Goal: Information Seeking & Learning: Learn about a topic

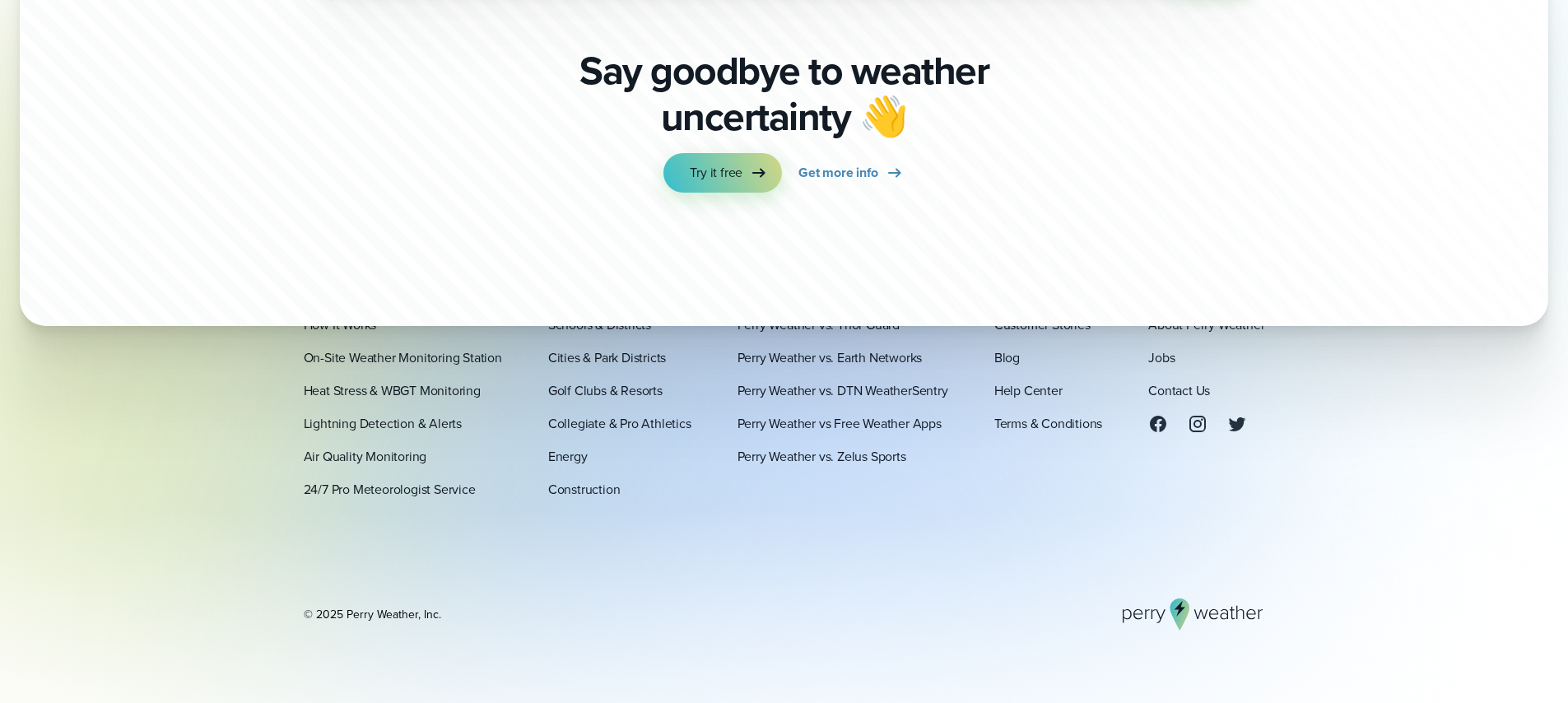
scroll to position [5749, 0]
click at [877, 398] on link "Perry Weather vs. DTN WeatherSentry" at bounding box center [842, 389] width 210 height 19
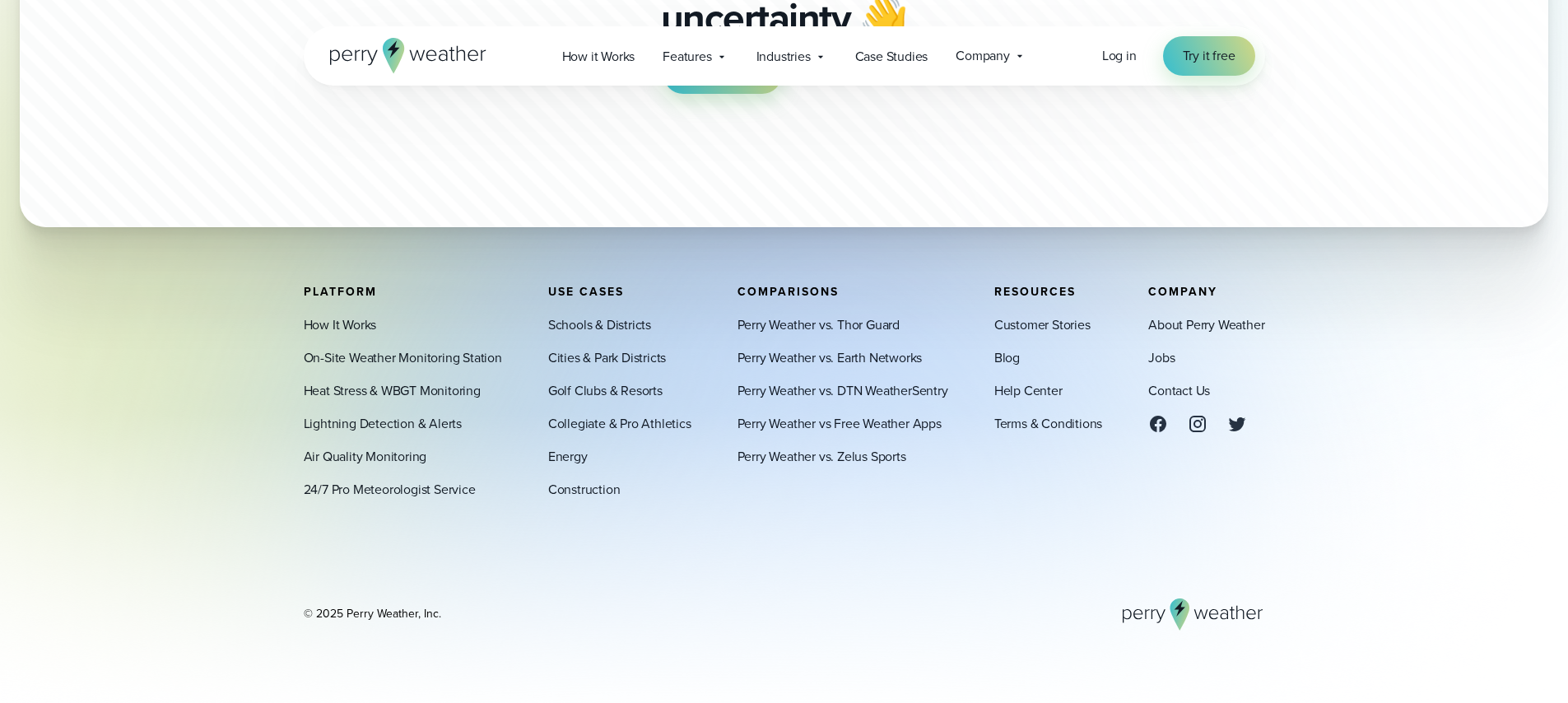
scroll to position [5106, 0]
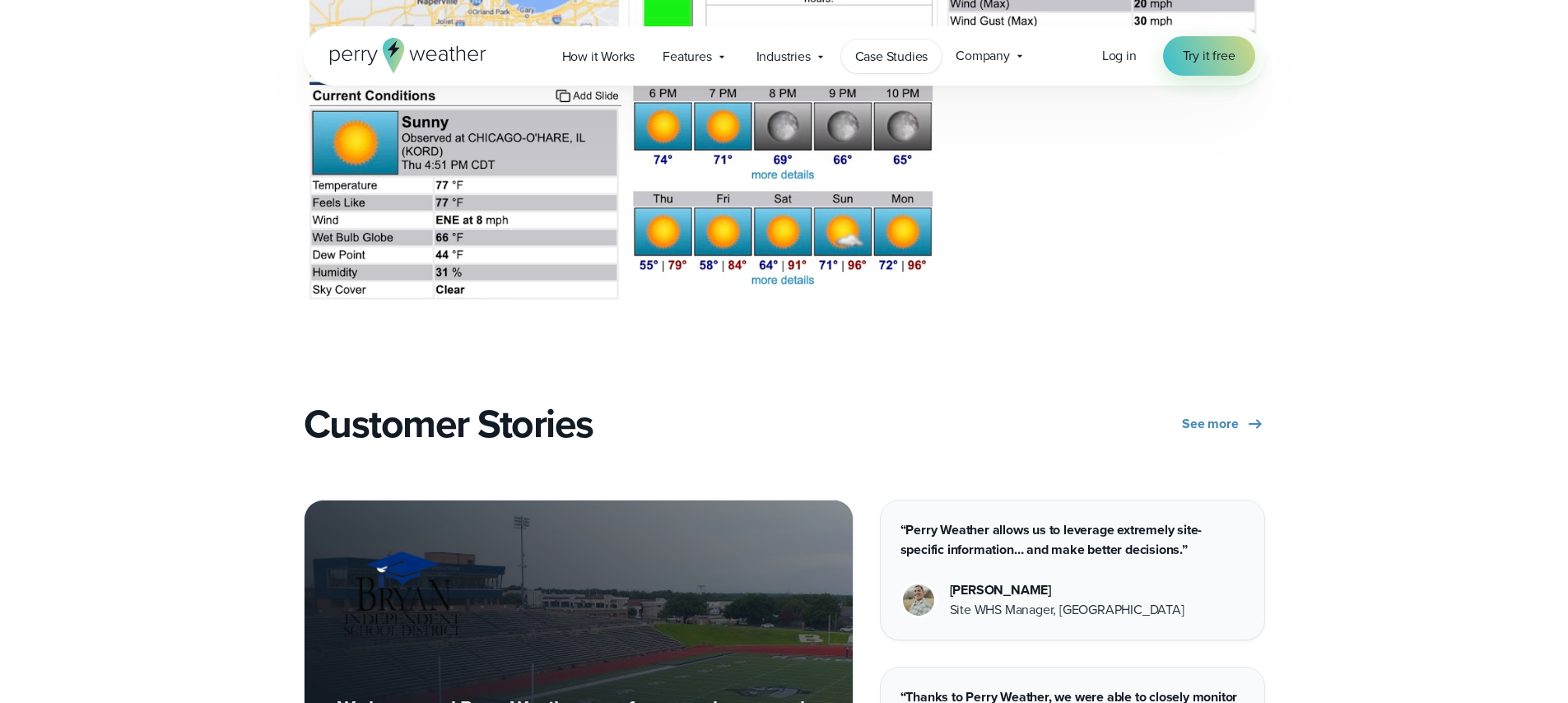
click at [935, 57] on link "Case Studies" at bounding box center [892, 56] width 101 height 34
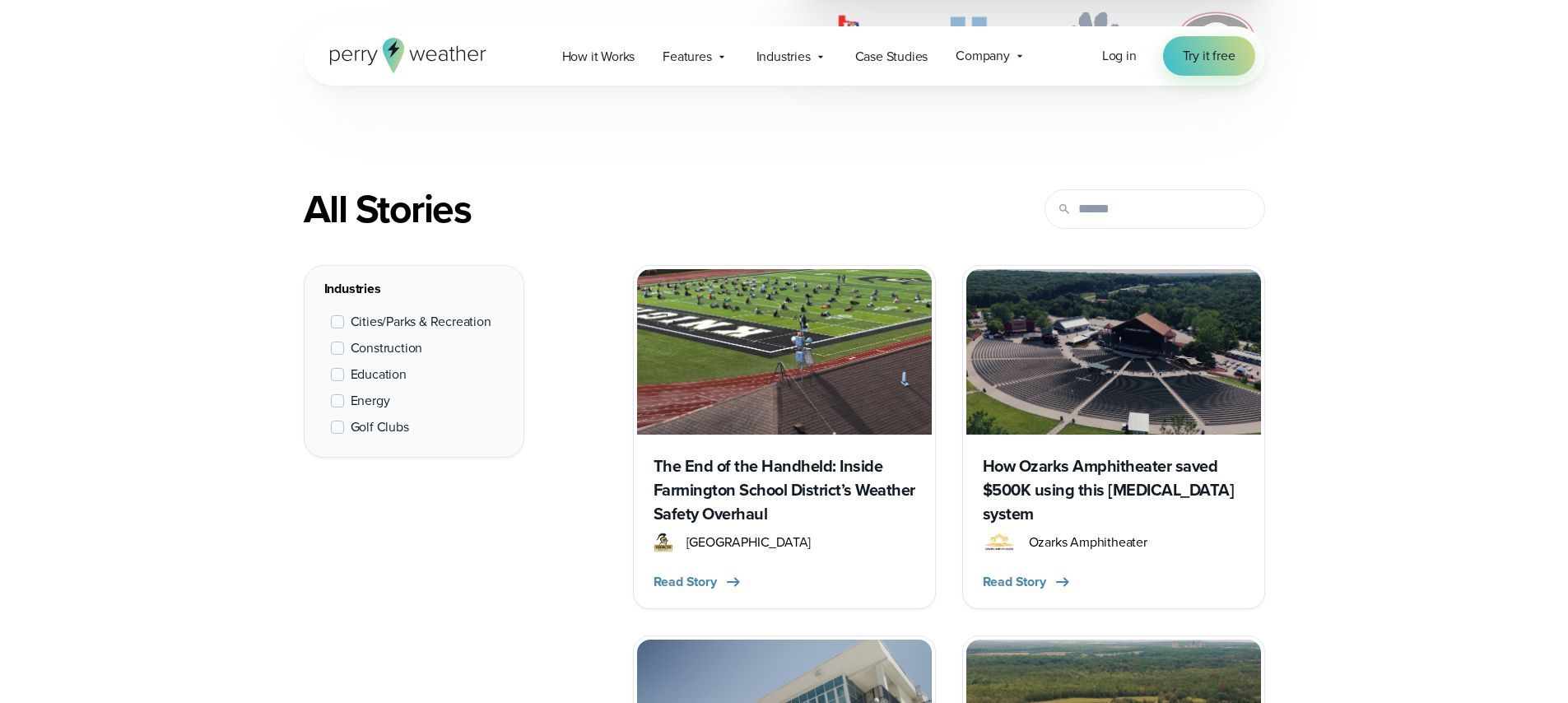
scroll to position [553, 0]
click at [339, 320] on span at bounding box center [338, 321] width 13 height 13
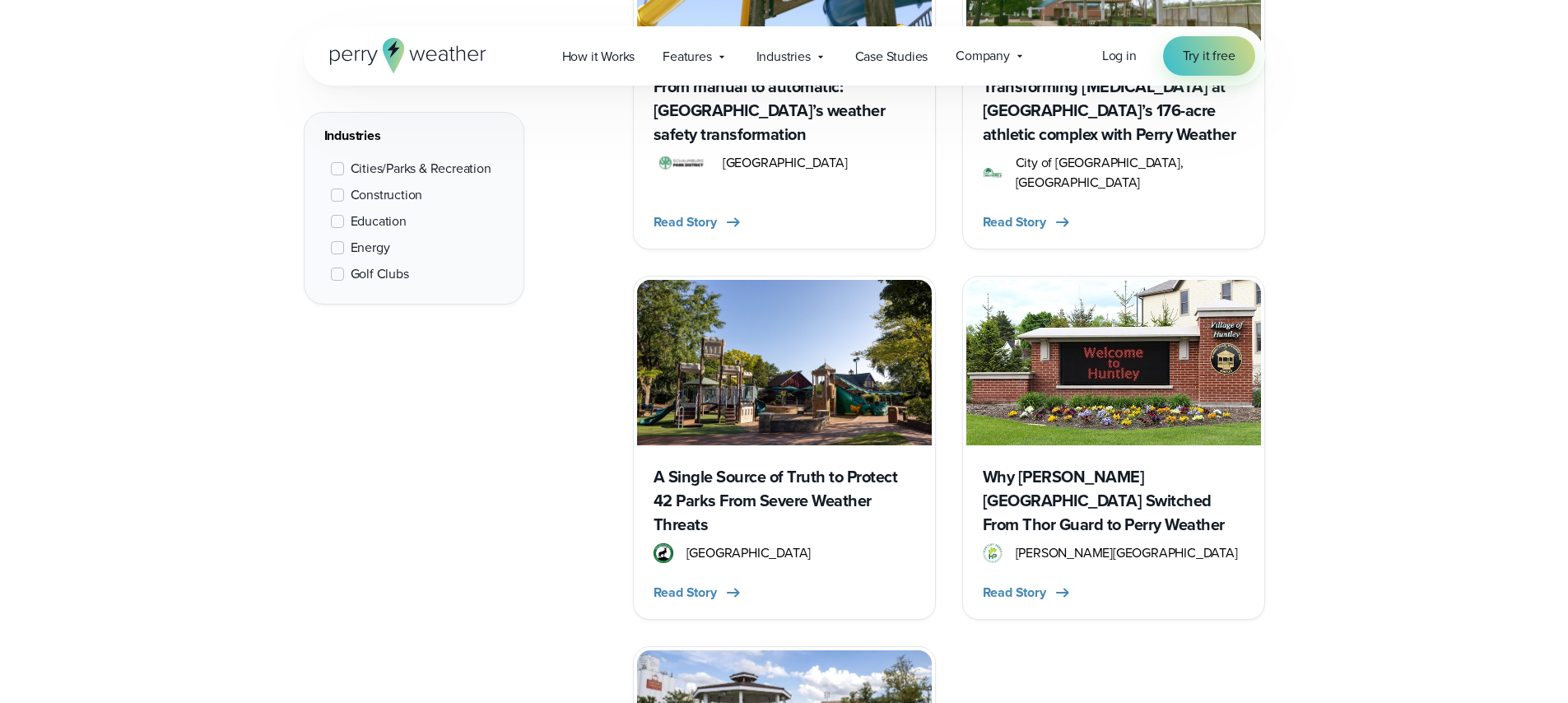
scroll to position [1330, 0]
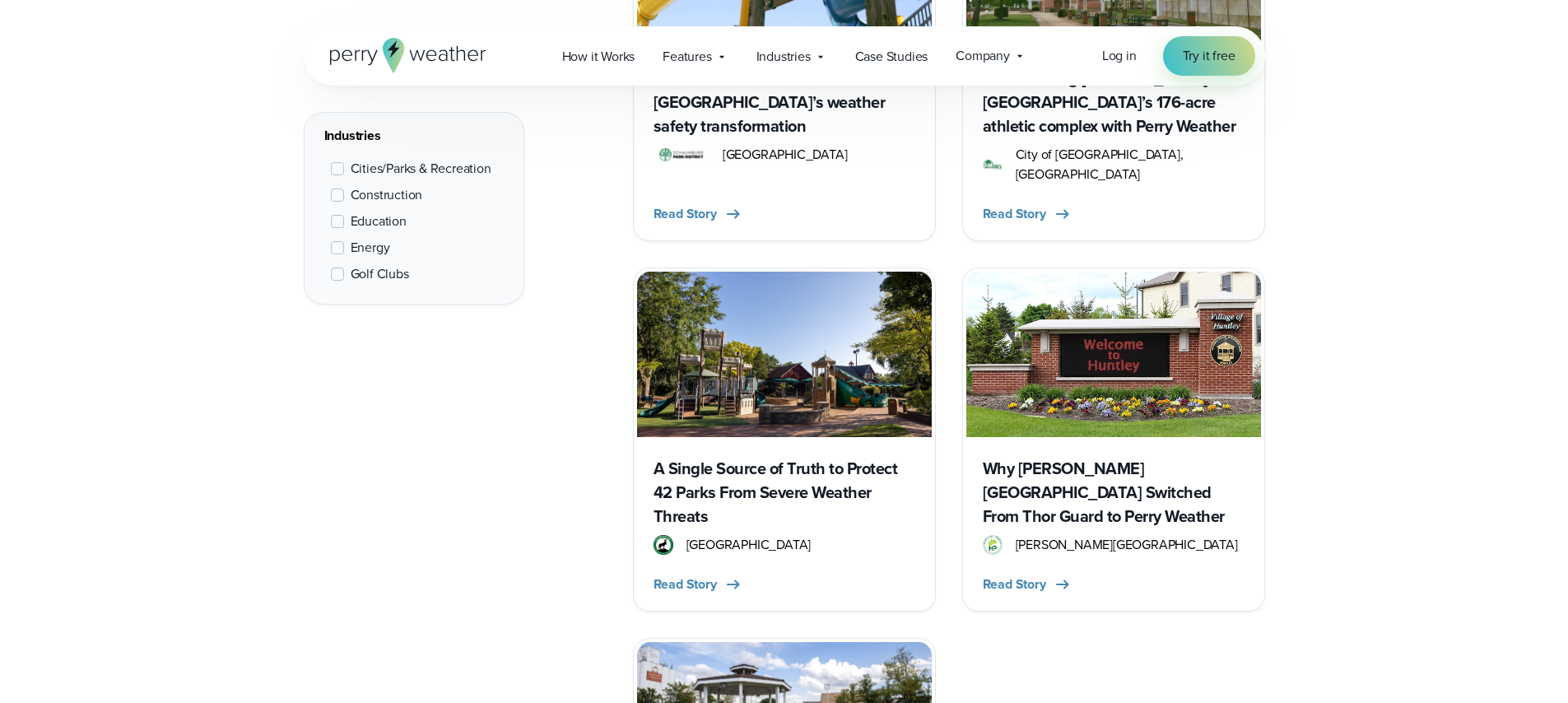
click at [844, 457] on h3 "A Single Source of Truth to Protect 42 Parks From Severe Weather Threats" at bounding box center [784, 493] width 262 height 72
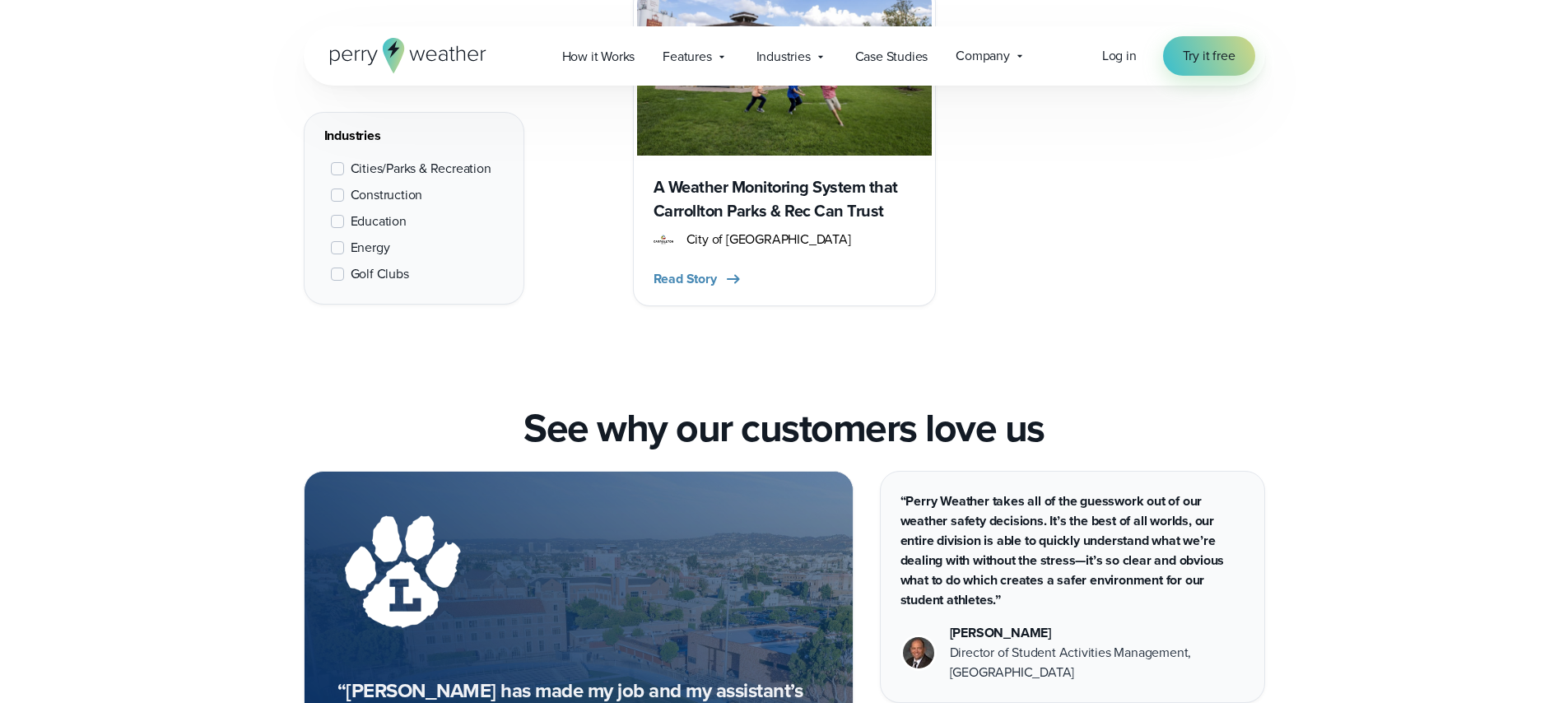
scroll to position [1771, 0]
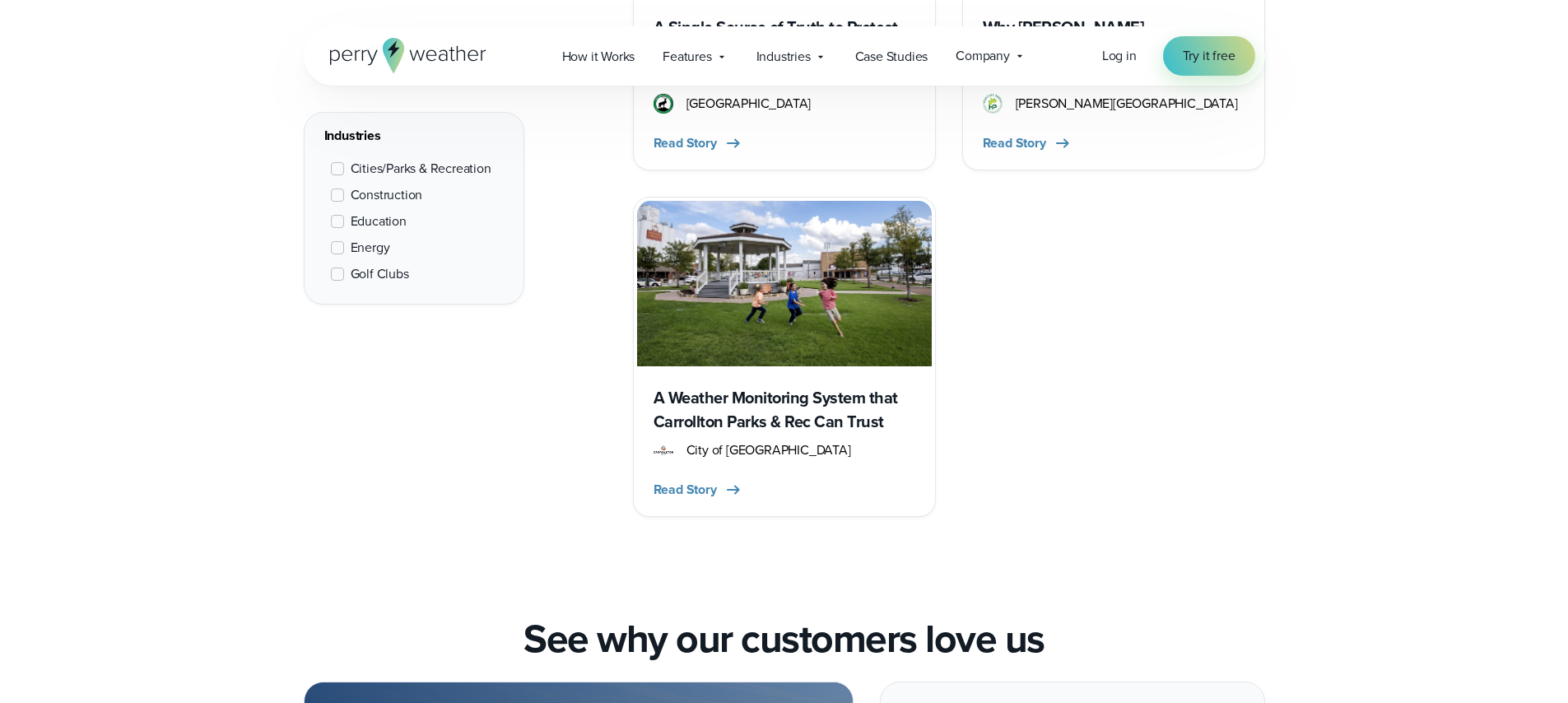
click at [827, 386] on h3 "A Weather Monitoring System that Carrollton Parks & Rec Can Trust" at bounding box center [784, 410] width 262 height 48
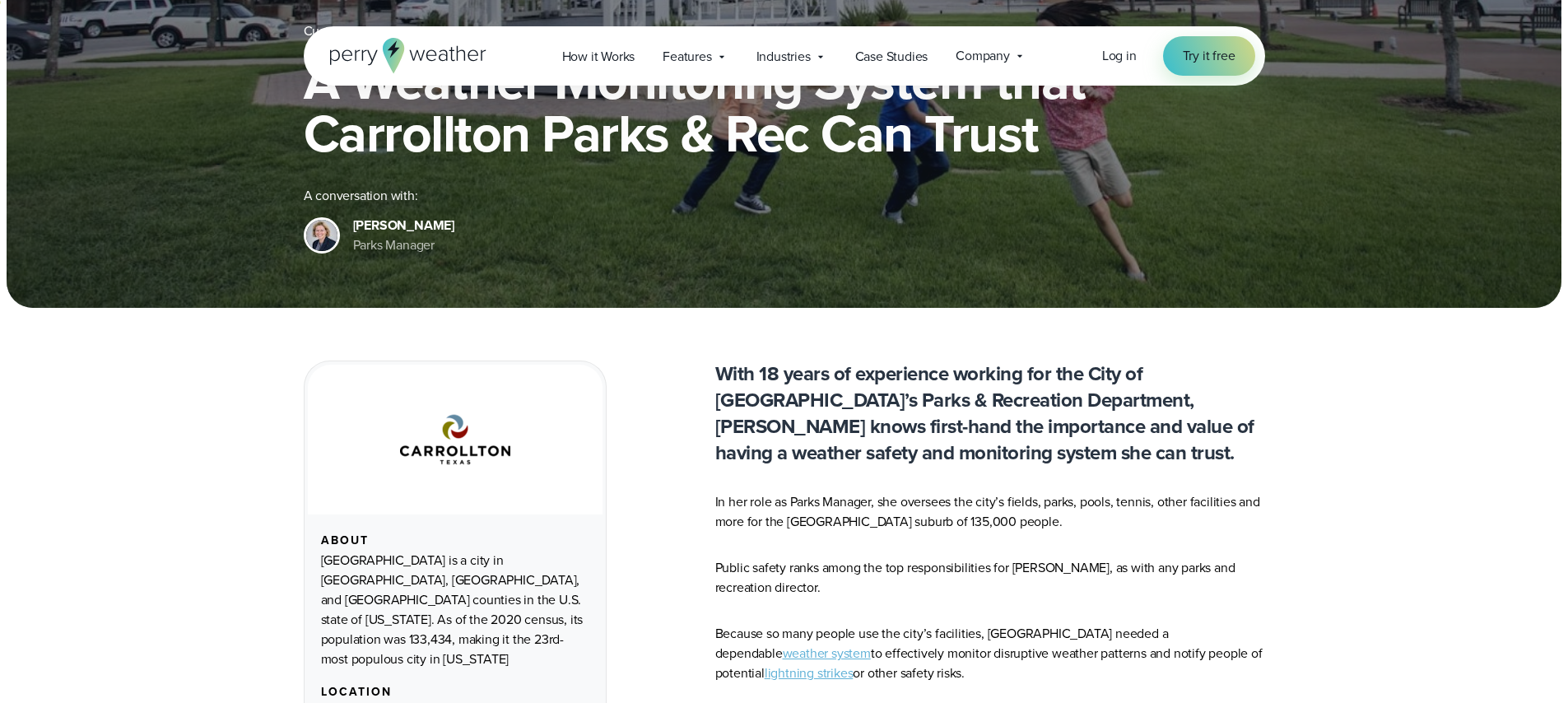
scroll to position [574, 0]
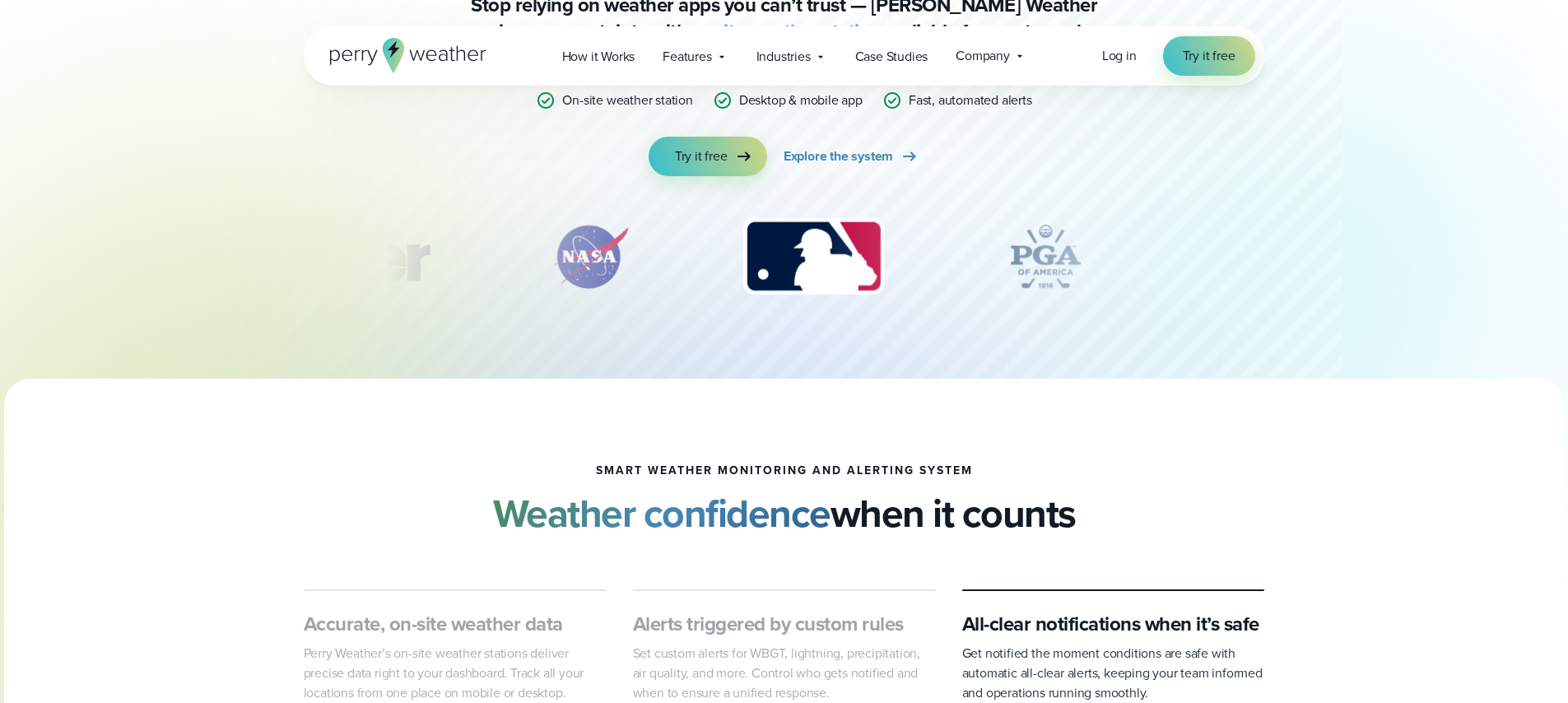
scroll to position [790, 0]
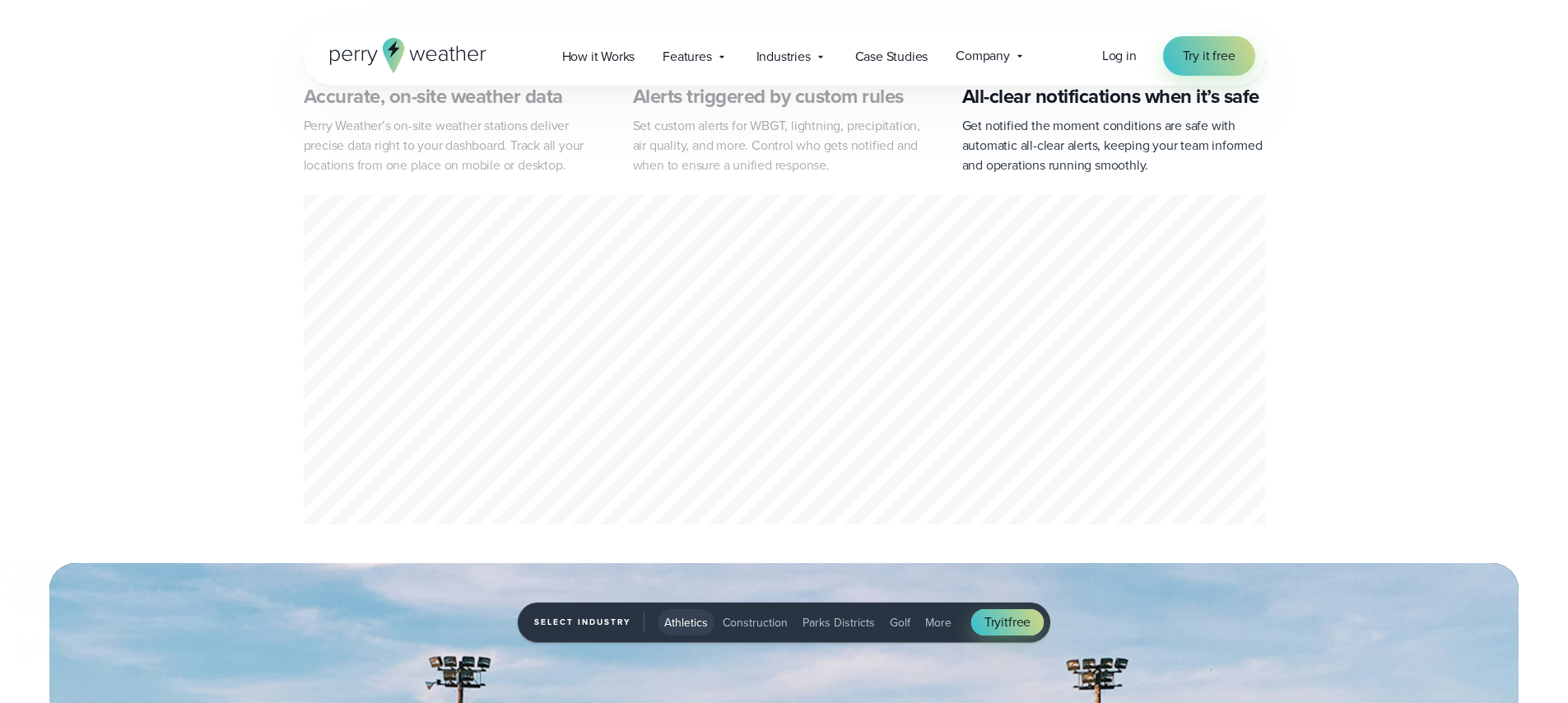
click at [861, 615] on span "Parks Districts" at bounding box center [838, 623] width 73 height 18
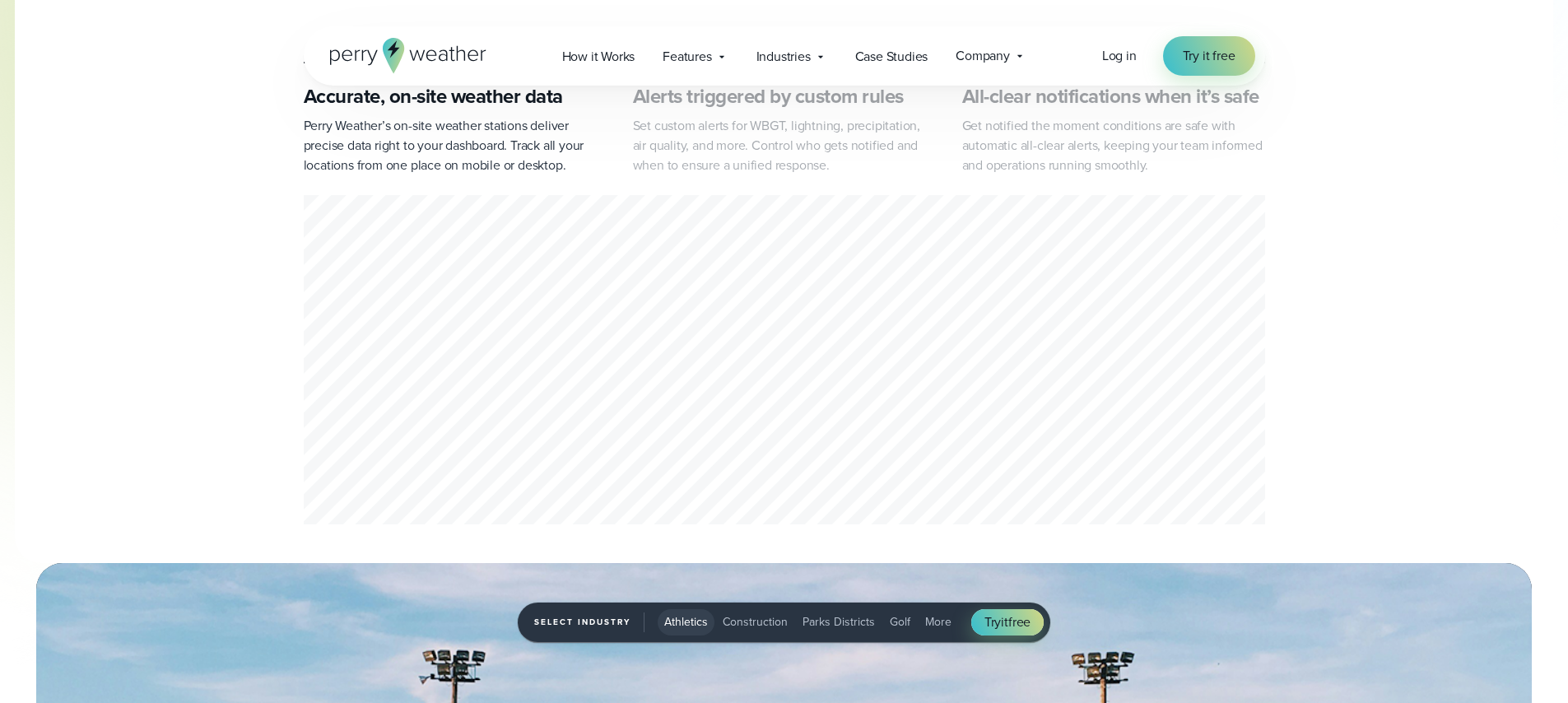
click at [838, 633] on button "Parks Districts" at bounding box center [838, 622] width 86 height 27
